Goal: Transaction & Acquisition: Book appointment/travel/reservation

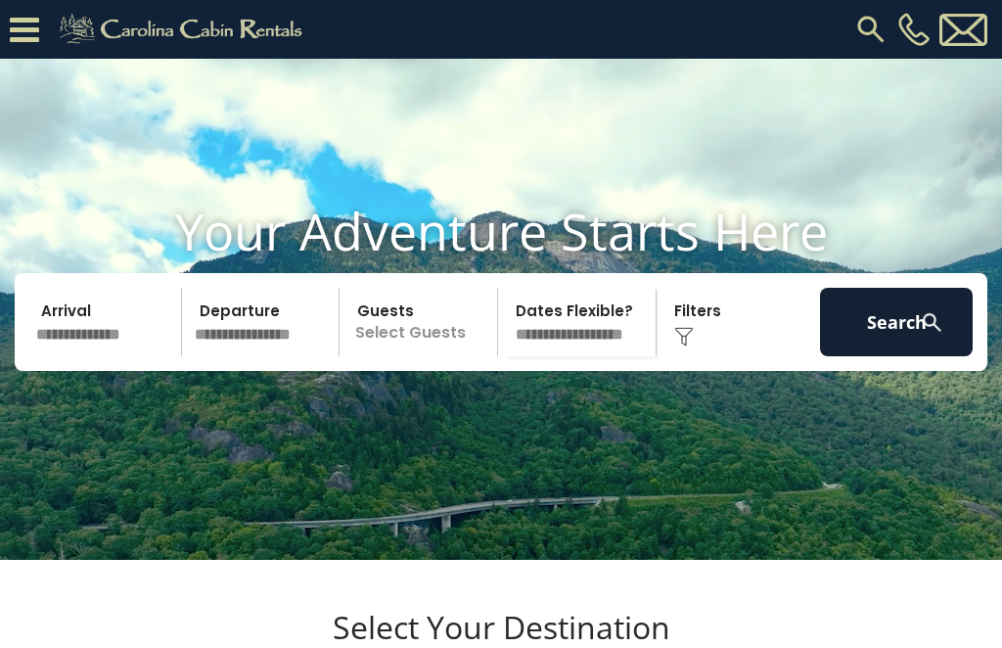
click at [69, 343] on input "text" at bounding box center [105, 322] width 153 height 69
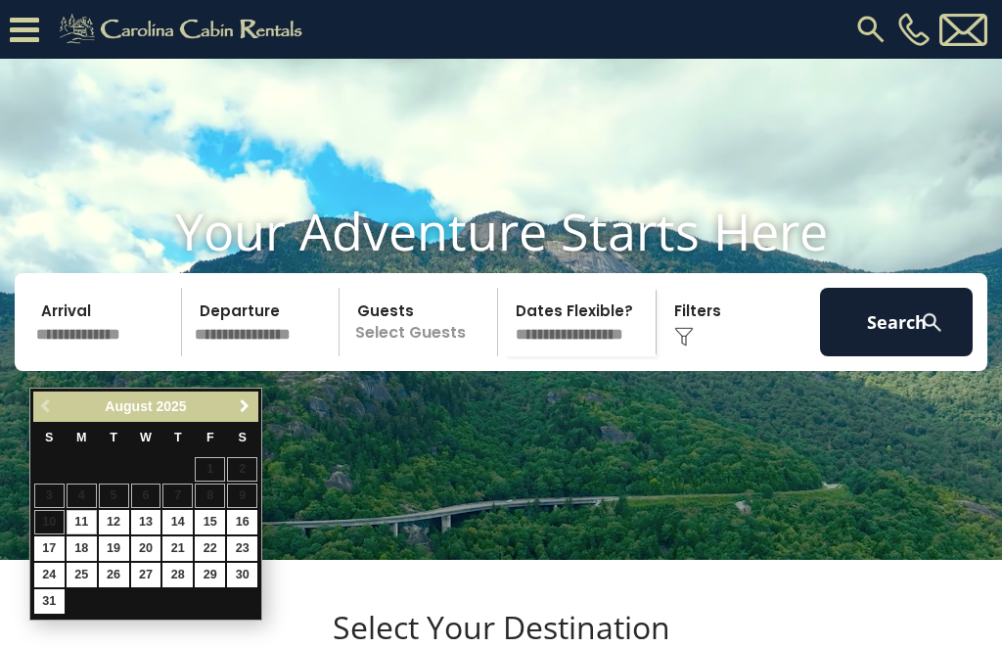
click at [242, 405] on span "Next" at bounding box center [245, 406] width 16 height 16
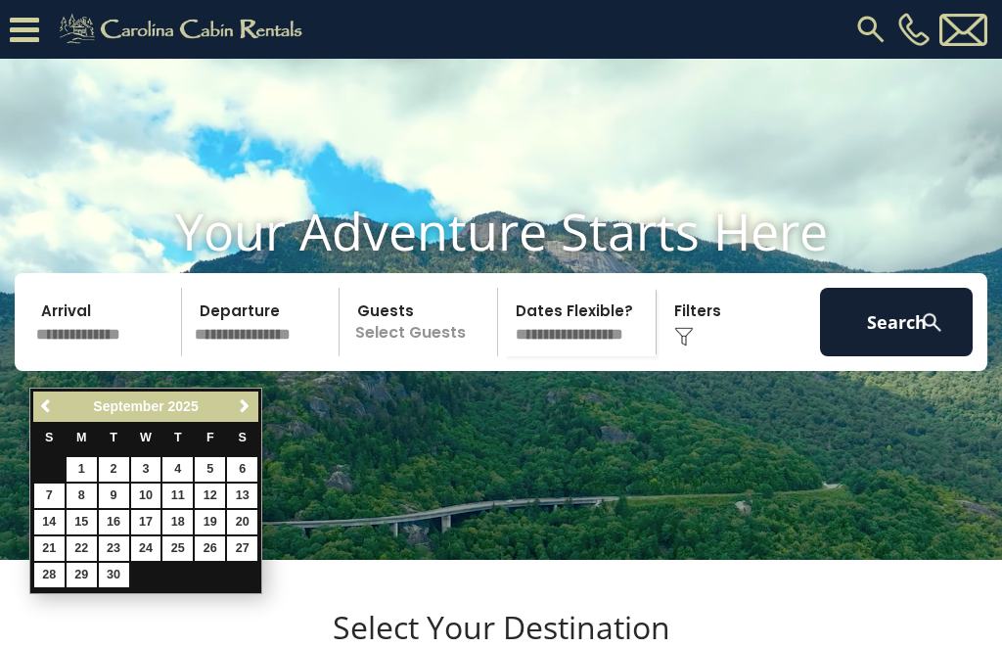
click at [244, 405] on span "Next" at bounding box center [245, 406] width 16 height 16
click at [205, 479] on link "3" at bounding box center [210, 469] width 30 height 24
type input "*******"
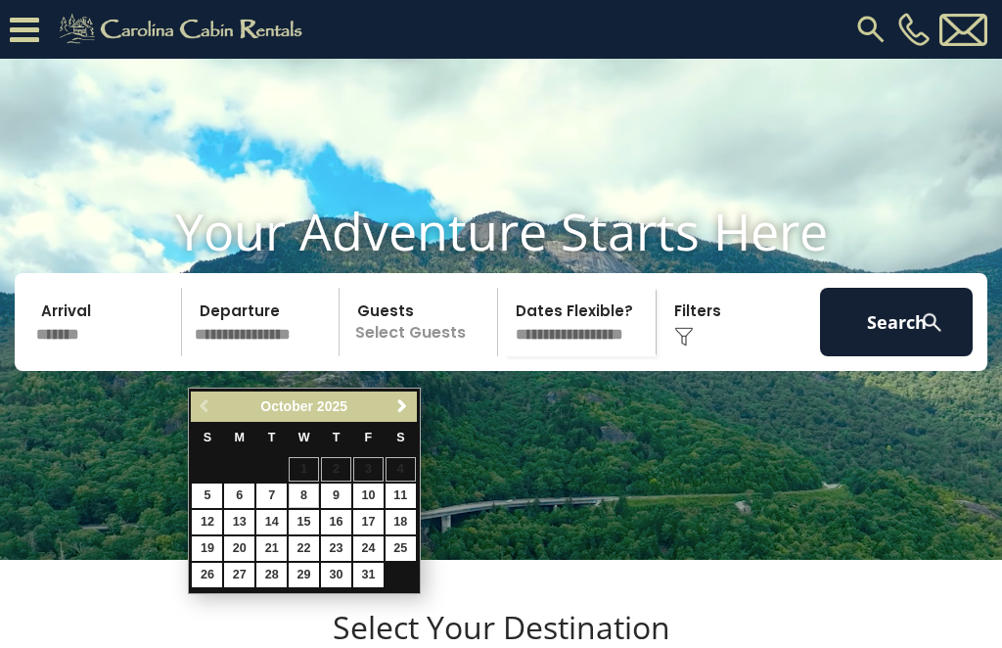
click at [306, 493] on link "8" at bounding box center [304, 496] width 30 height 24
type input "*******"
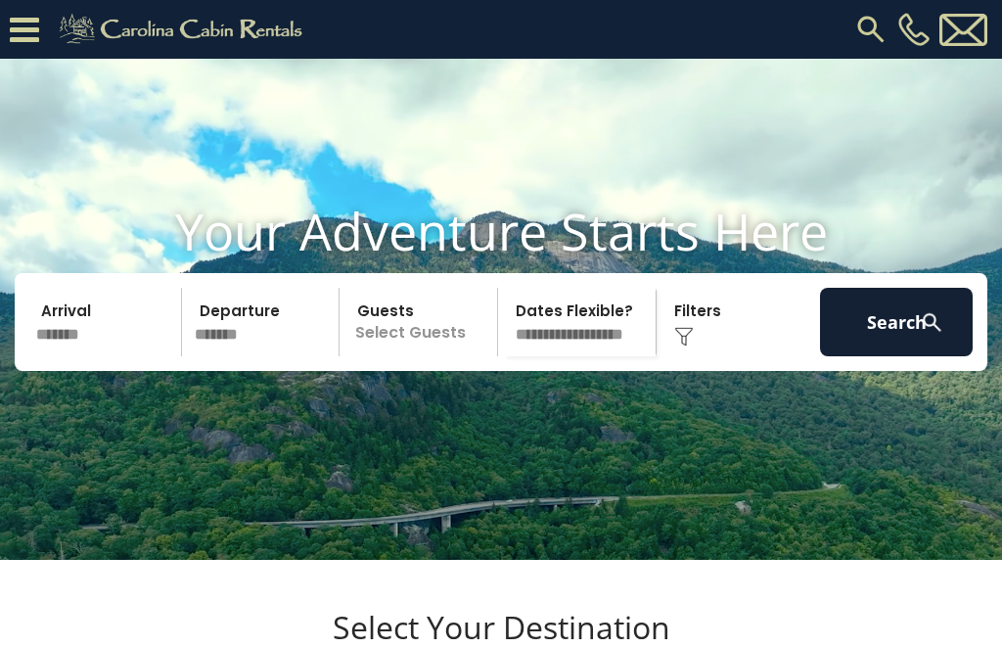
click at [440, 356] on p "Select Guests" at bounding box center [422, 322] width 152 height 69
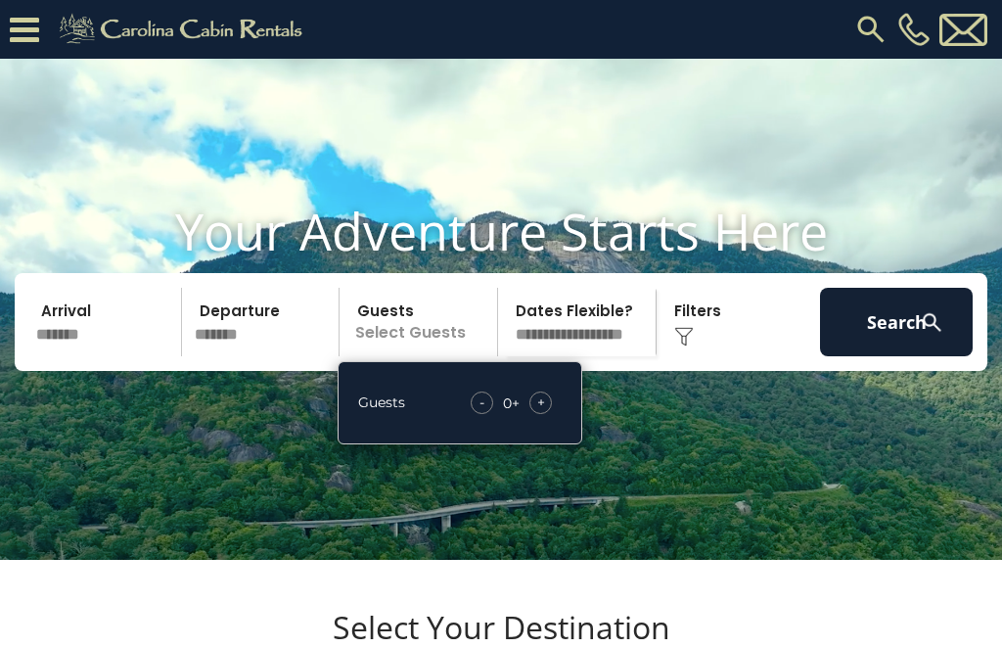
click at [550, 414] on div "+" at bounding box center [541, 403] width 23 height 23
click at [549, 414] on div "+" at bounding box center [541, 403] width 23 height 23
click at [551, 414] on div "+" at bounding box center [541, 403] width 23 height 23
click at [544, 412] on span "+" at bounding box center [541, 403] width 8 height 20
click at [549, 414] on div "+" at bounding box center [541, 403] width 23 height 23
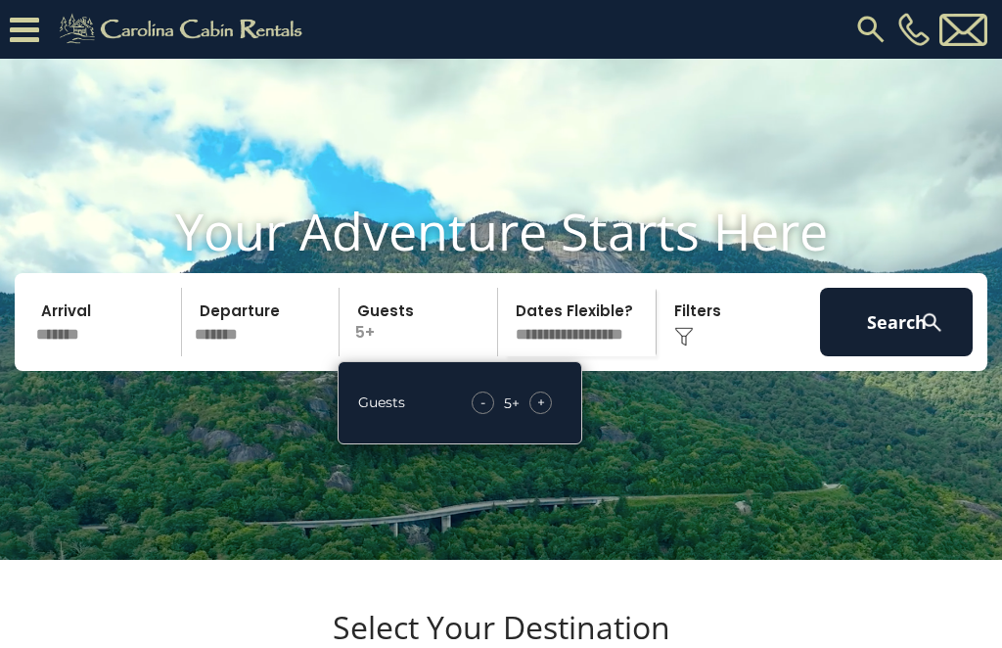
click at [697, 355] on div "Click to Choose" at bounding box center [739, 322] width 153 height 69
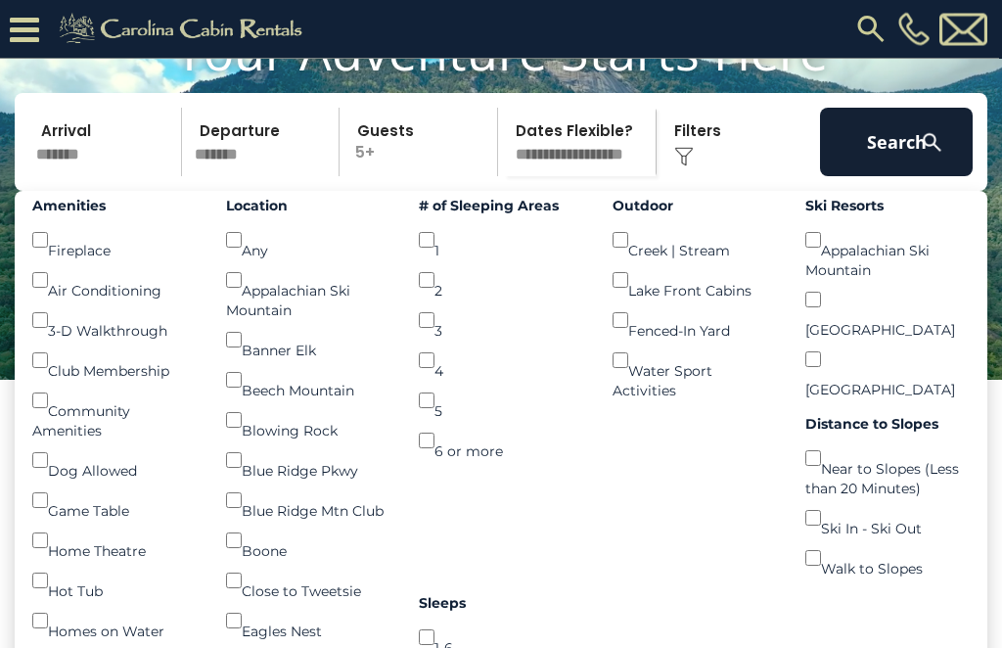
scroll to position [219, 0]
click at [924, 155] on img at bounding box center [932, 142] width 24 height 24
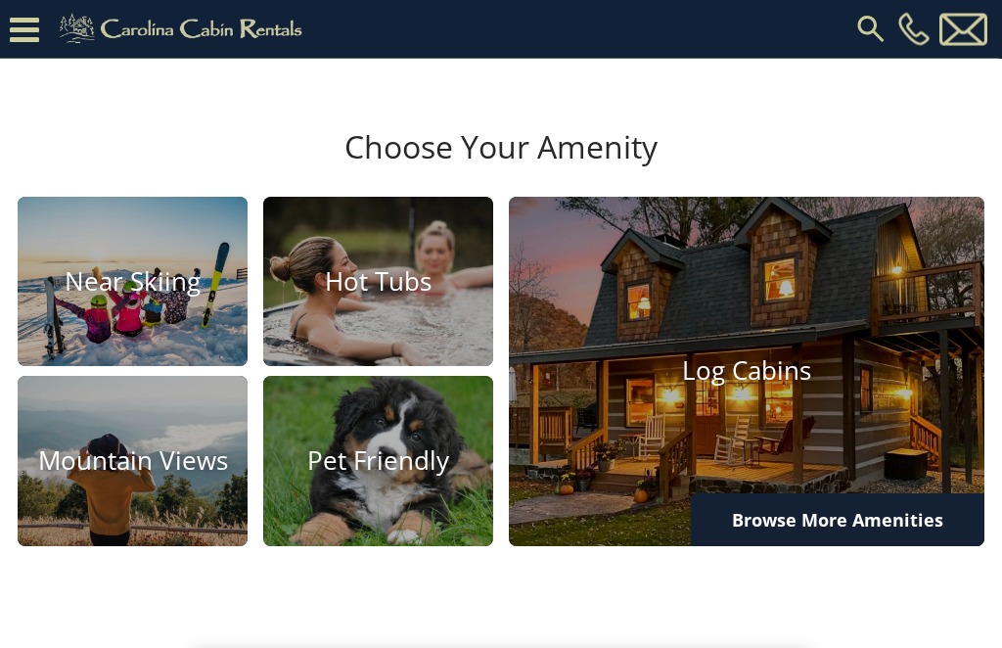
scroll to position [1029, 0]
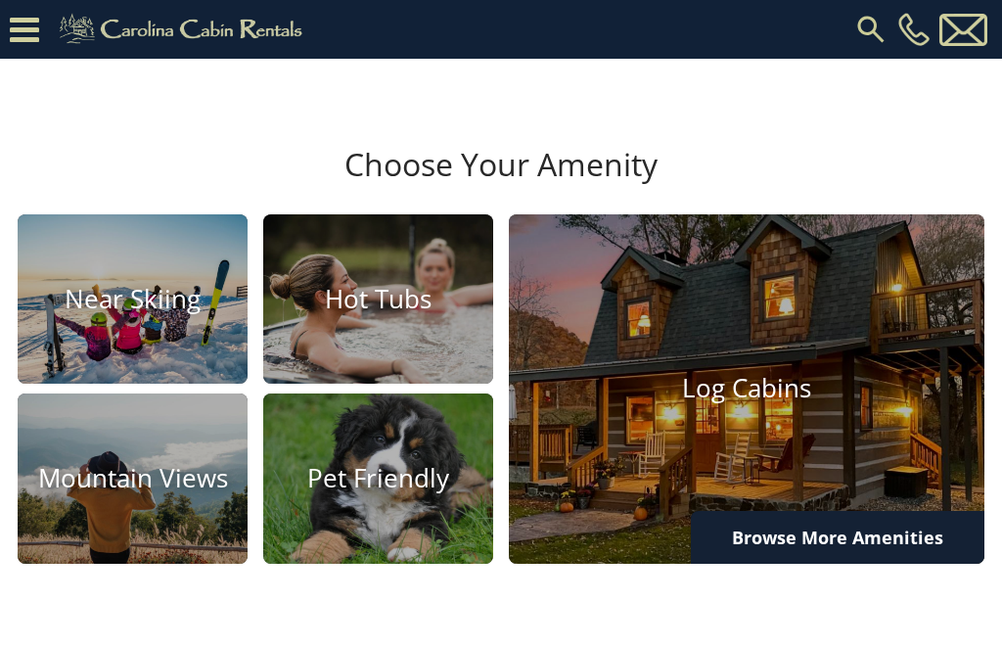
click at [398, 522] on img at bounding box center [378, 479] width 230 height 170
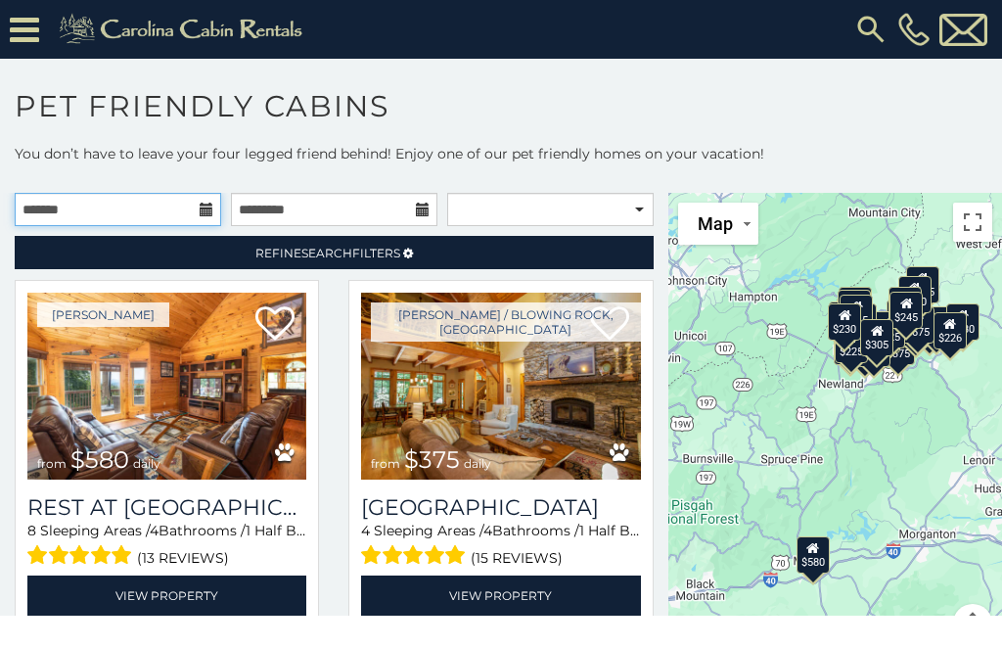
click at [49, 213] on input "text" at bounding box center [118, 209] width 207 height 33
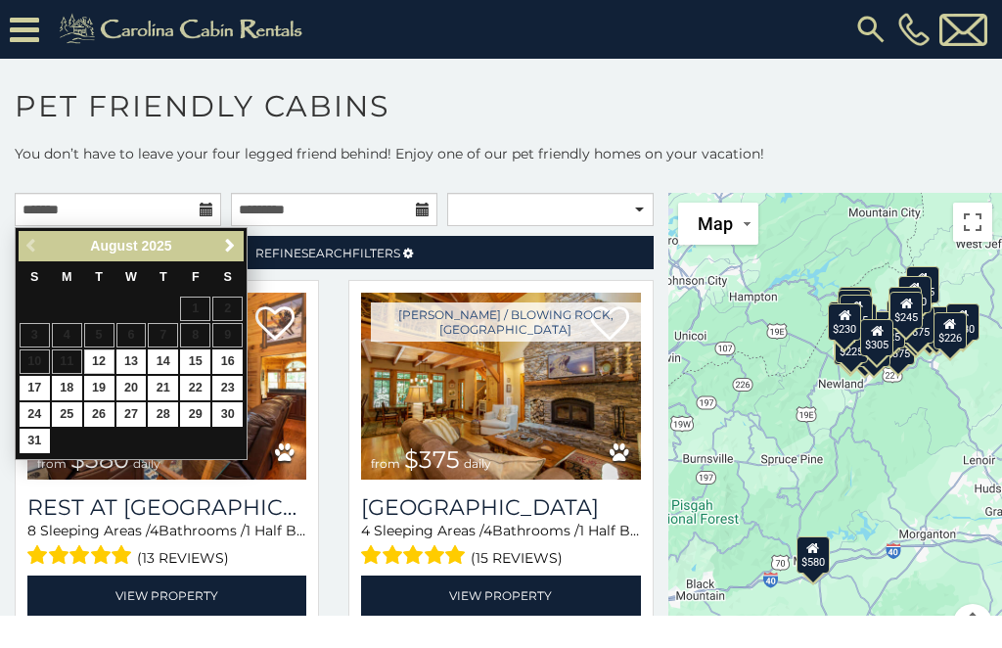
click at [225, 247] on span "Next" at bounding box center [230, 246] width 16 height 16
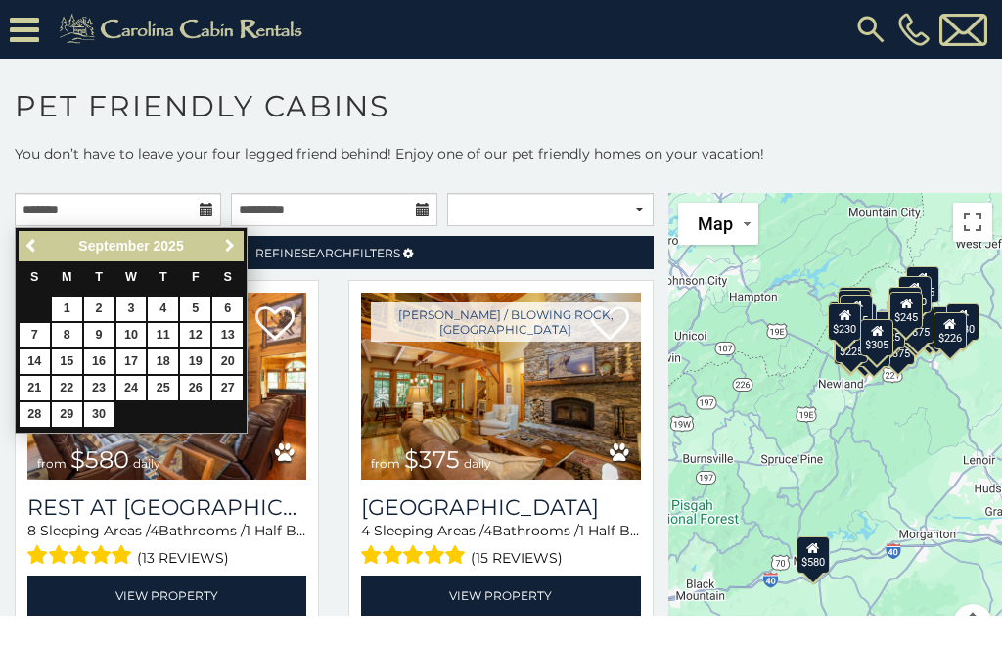
click at [226, 254] on span "Next" at bounding box center [230, 246] width 16 height 16
click at [200, 314] on link "3" at bounding box center [195, 309] width 30 height 24
type input "**********"
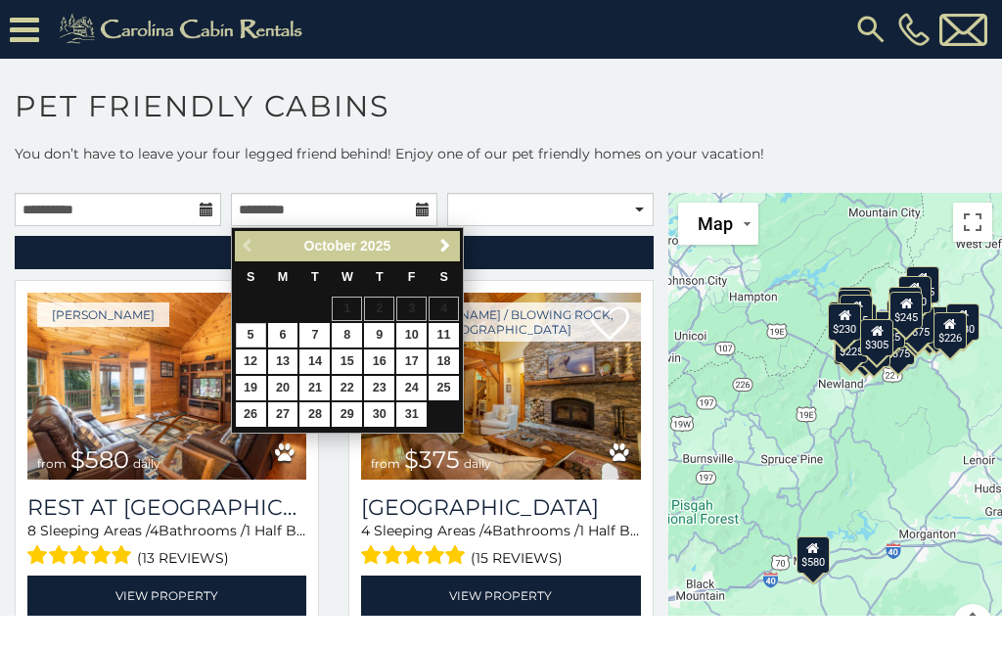
click at [348, 340] on link "8" at bounding box center [347, 335] width 30 height 24
type input "**********"
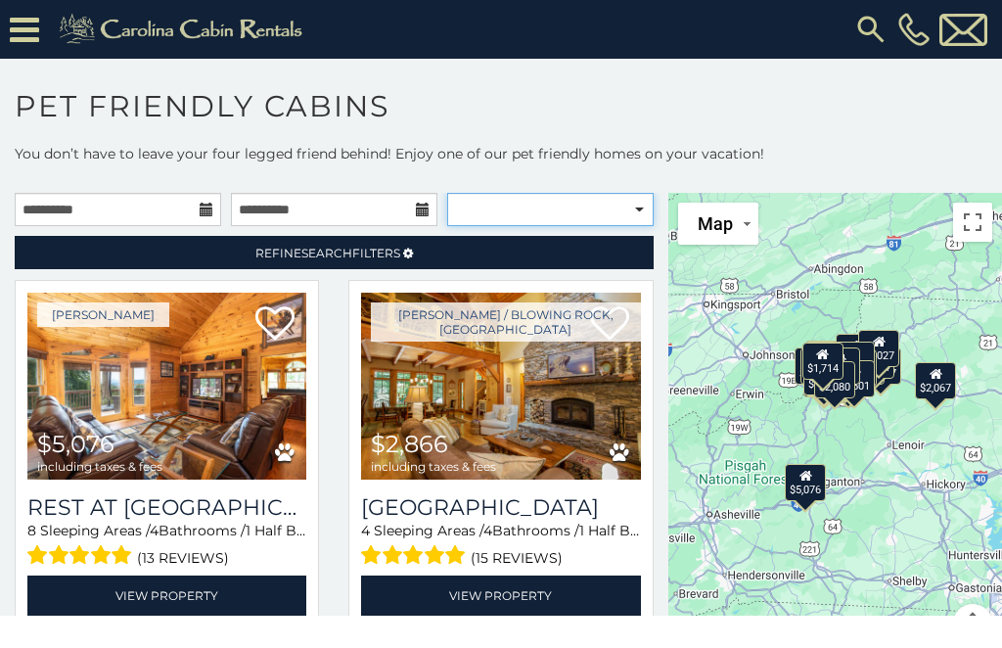
click at [581, 220] on select "**********" at bounding box center [550, 209] width 207 height 33
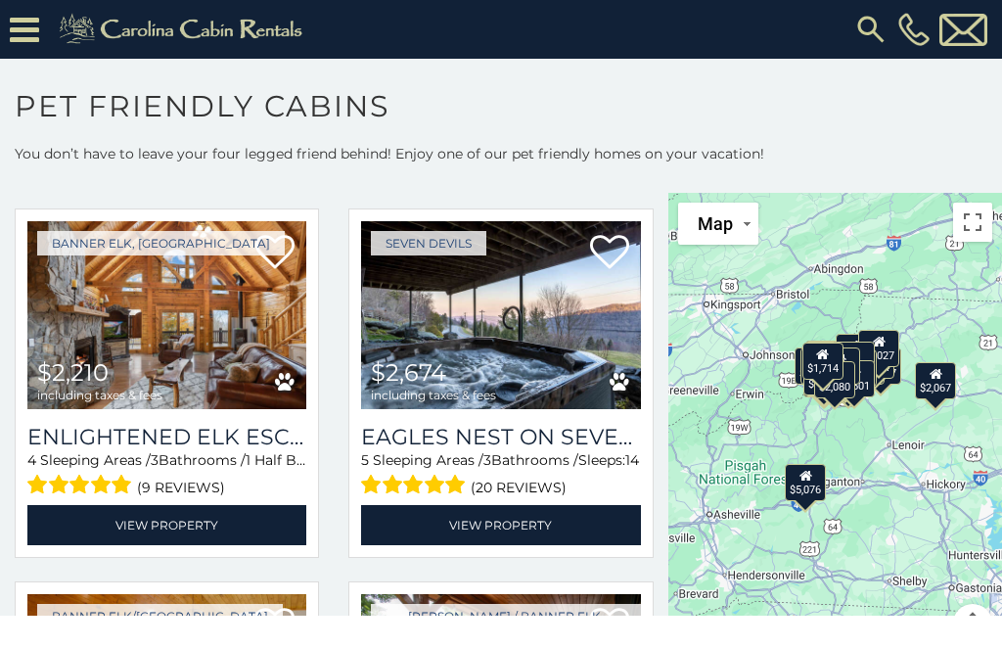
scroll to position [1930, 0]
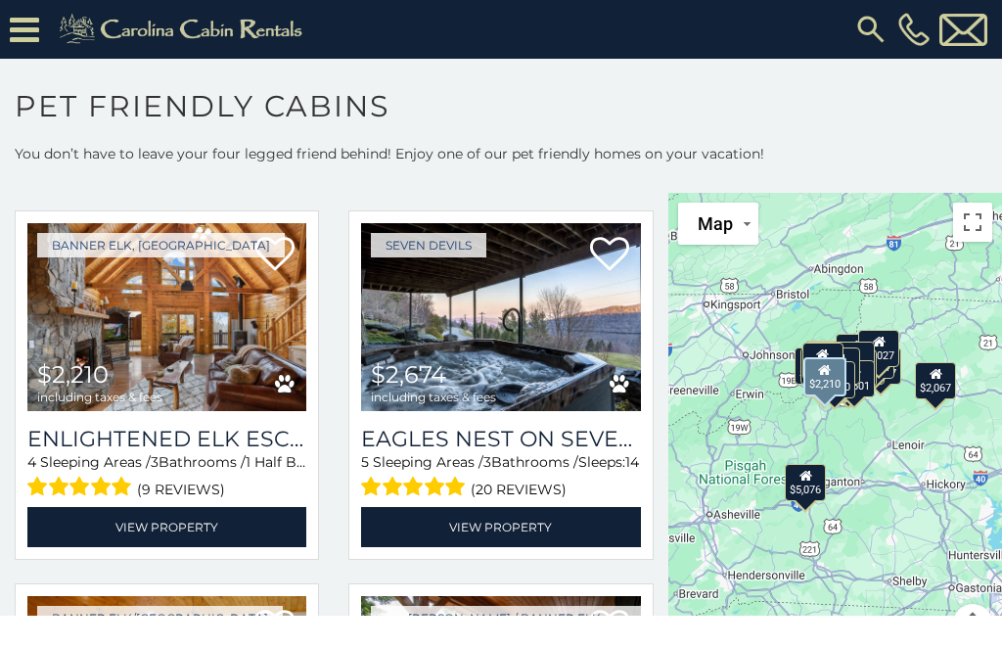
click at [75, 346] on img at bounding box center [166, 316] width 279 height 187
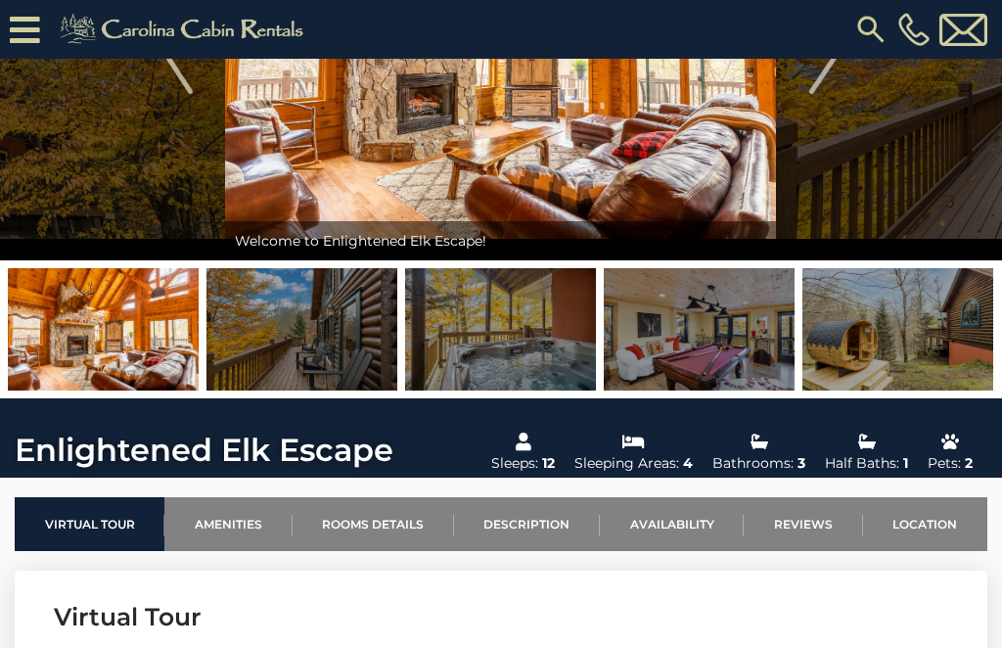
scroll to position [248, 0]
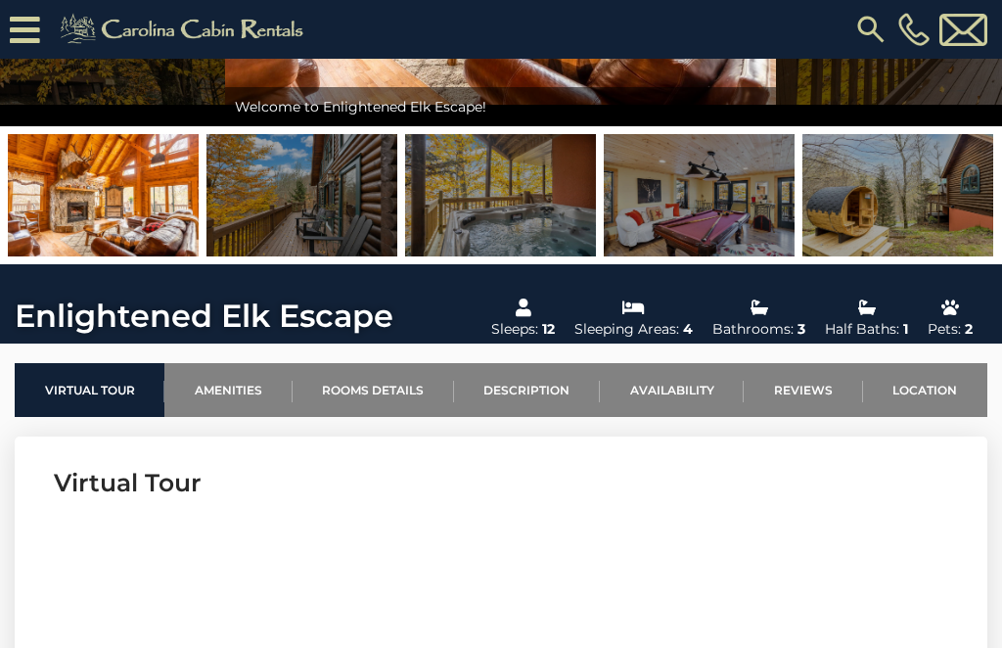
click at [258, 383] on link "Amenities" at bounding box center [227, 390] width 127 height 54
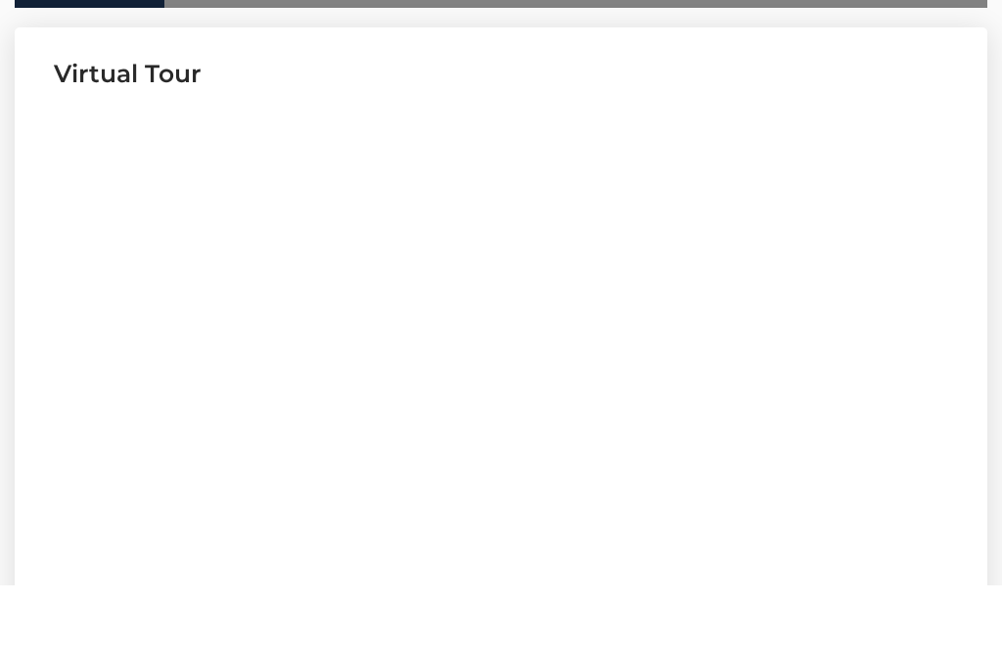
scroll to position [794, 0]
